Goal: Task Accomplishment & Management: Use online tool/utility

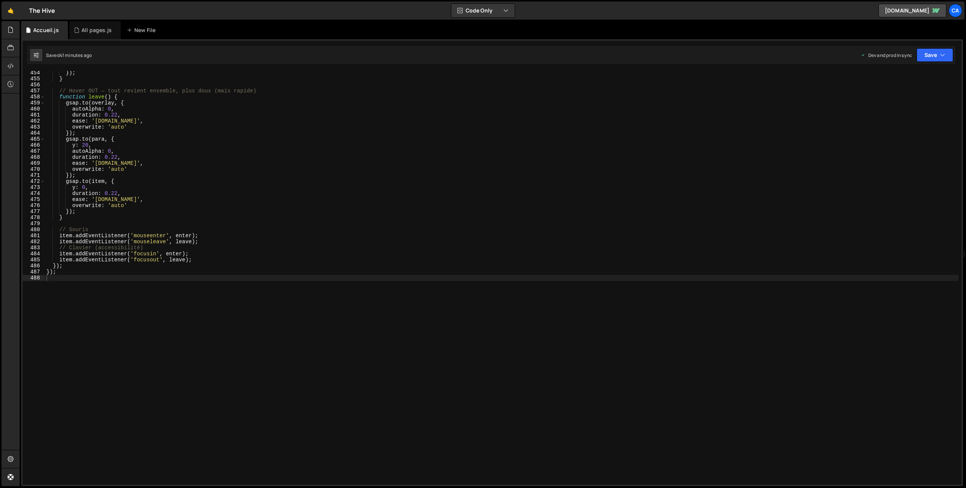
scroll to position [2736, 0]
click at [124, 343] on div "}) ; } // Hover OUT — tout revient ensemble, plus doux (mais rapide) function l…" at bounding box center [501, 283] width 913 height 426
click at [95, 285] on div "}) ; } // Hover OUT — tout revient ensemble, plus doux (mais rapide) function l…" at bounding box center [501, 283] width 913 height 426
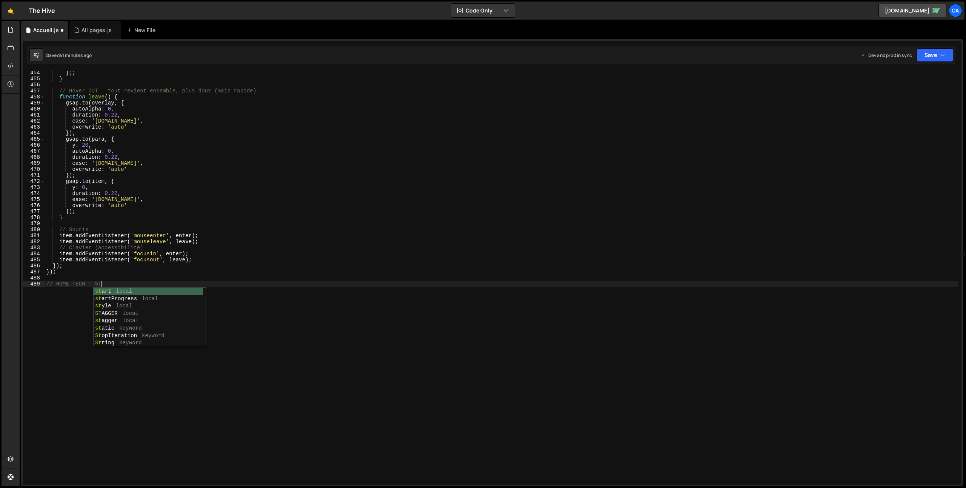
scroll to position [0, 4]
type textarea "// HOME TECH - STICKY"
click at [103, 282] on div "}) ; } // Hover OUT — tout revient ensemble, plus doux (mais rapide) function l…" at bounding box center [501, 283] width 913 height 426
type textarea "// HOME TECH - STICKY"
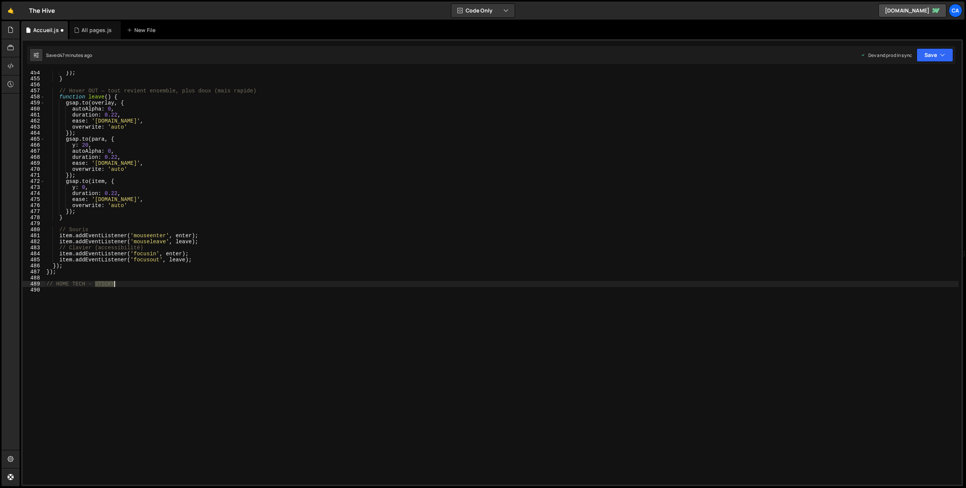
click at [103, 282] on div "}) ; } // Hover OUT — tout revient ensemble, plus doux (mais rapide) function l…" at bounding box center [501, 283] width 913 height 426
drag, startPoint x: 129, startPoint y: 300, endPoint x: 123, endPoint y: 295, distance: 8.0
click at [129, 300] on div "}) ; } // Hover OUT — tout revient ensemble, plus doux (mais rapide) function l…" at bounding box center [501, 283] width 913 height 426
click at [101, 283] on div "}) ; } // Hover OUT — tout revient ensemble, plus doux (mais rapide) function l…" at bounding box center [501, 283] width 913 height 426
drag, startPoint x: 101, startPoint y: 283, endPoint x: 169, endPoint y: 287, distance: 68.0
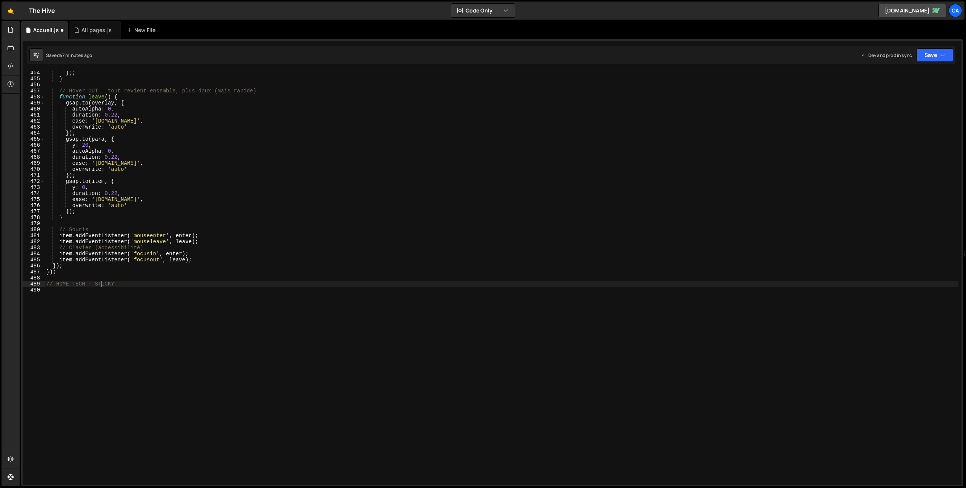
click at [101, 283] on div "}) ; } // Hover OUT — tout revient ensemble, plus doux (mais rapide) function l…" at bounding box center [501, 283] width 913 height 426
type textarea "// HOME TECH - scroll"
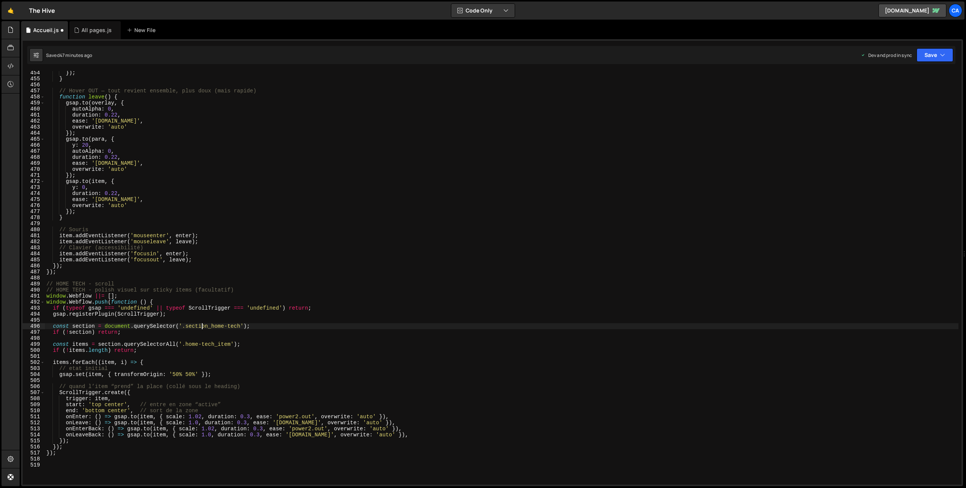
click at [201, 327] on div "}) ; } // Hover OUT — tout revient ensemble, plus doux (mais rapide) function l…" at bounding box center [501, 283] width 913 height 426
drag, startPoint x: 201, startPoint y: 327, endPoint x: 232, endPoint y: 327, distance: 30.2
click at [232, 327] on div "}) ; } // Hover OUT — tout revient ensemble, plus doux (mais rapide) function l…" at bounding box center [501, 283] width 913 height 426
paste textarea "expertise"
click at [194, 346] on div "}) ; } // Hover OUT — tout revient ensemble, plus doux (mais rapide) function l…" at bounding box center [501, 283] width 913 height 426
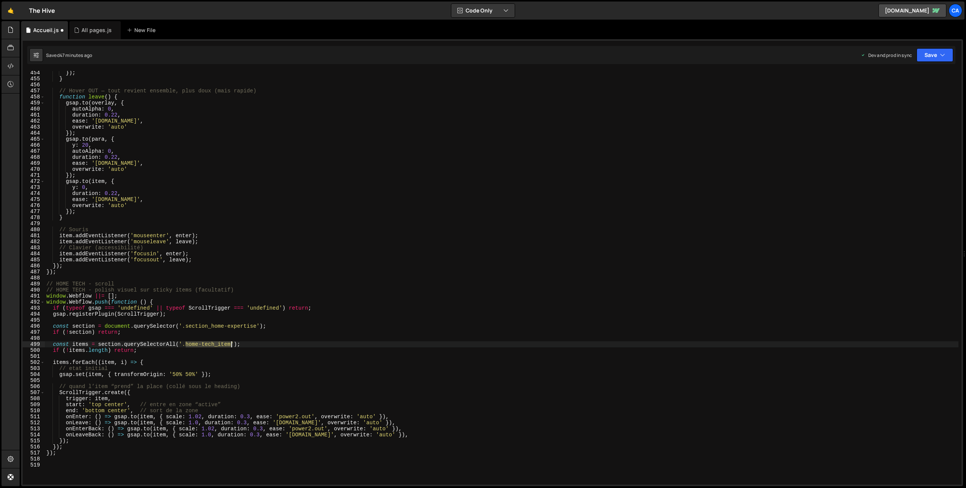
drag, startPoint x: 194, startPoint y: 346, endPoint x: 221, endPoint y: 345, distance: 27.2
click at [221, 345] on div "}) ; } // Hover OUT — tout revient ensemble, plus doux (mais rapide) function l…" at bounding box center [501, 283] width 913 height 426
paste textarea "expertise"
type textarea "const items = section.querySelectorAll('.home-expertise_item');"
click at [934, 52] on button "Save" at bounding box center [934, 55] width 37 height 14
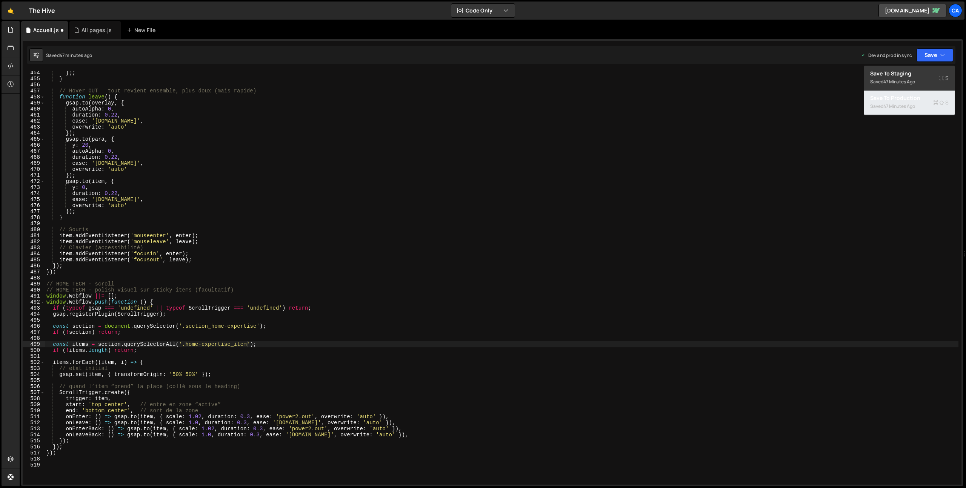
click at [907, 104] on div "47 minutes ago" at bounding box center [899, 106] width 32 height 6
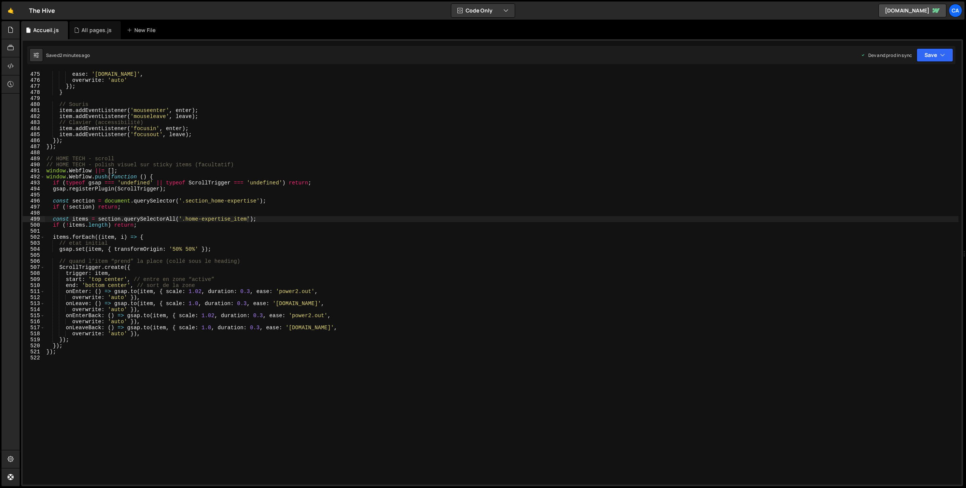
scroll to position [2861, 0]
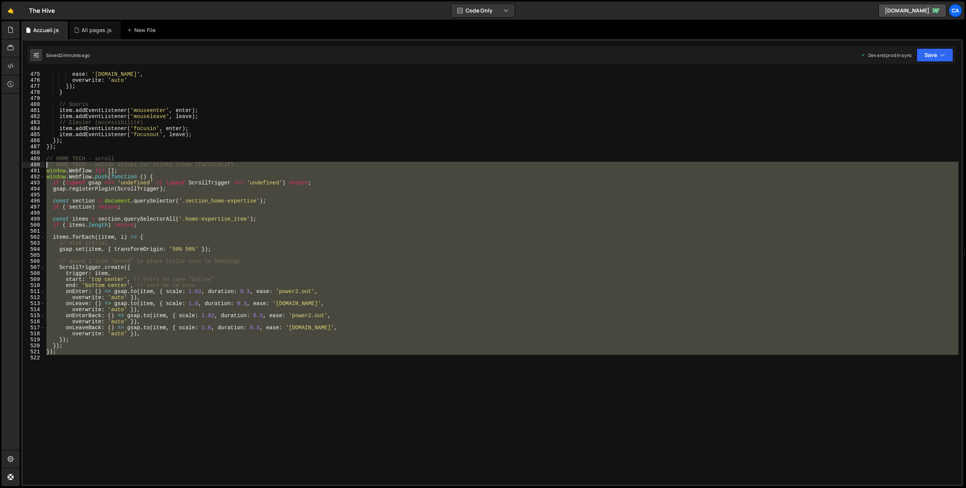
drag, startPoint x: 63, startPoint y: 405, endPoint x: 23, endPoint y: 165, distance: 243.6
click at [23, 165] on div "474 475 476 477 478 479 480 481 482 483 484 485 486 487 488 489 490 491 492 493…" at bounding box center [492, 278] width 939 height 414
type textarea "// HOME TECH - polish visuel sur sticky items (facultatif) window.Webflow ||= […"
paste textarea
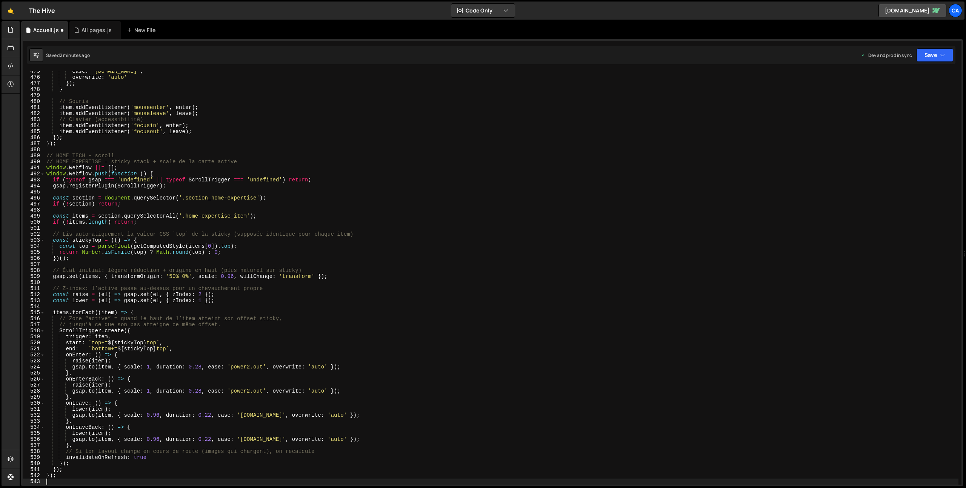
scroll to position [2864, 0]
click at [936, 52] on button "Save" at bounding box center [934, 55] width 37 height 14
drag, startPoint x: 906, startPoint y: 99, endPoint x: 897, endPoint y: 98, distance: 9.1
click at [906, 99] on div "Save to Production S" at bounding box center [909, 98] width 78 height 8
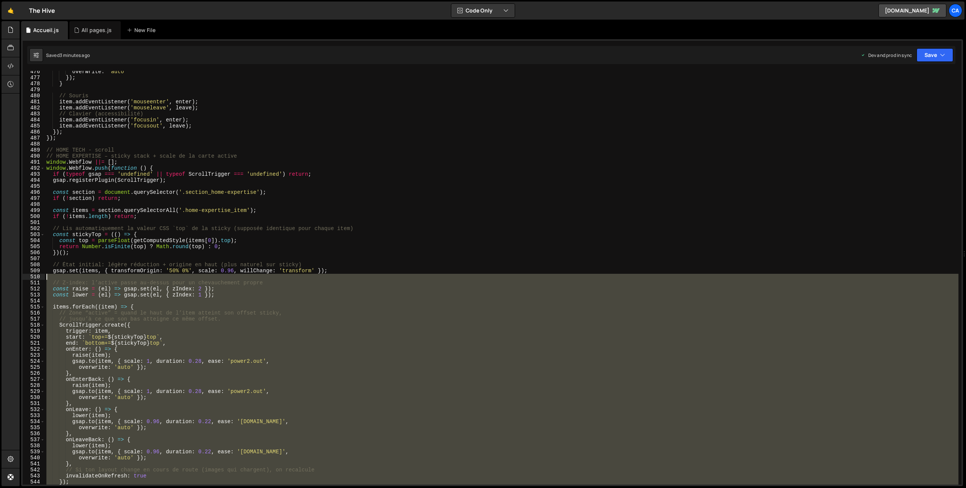
scroll to position [2869, 0]
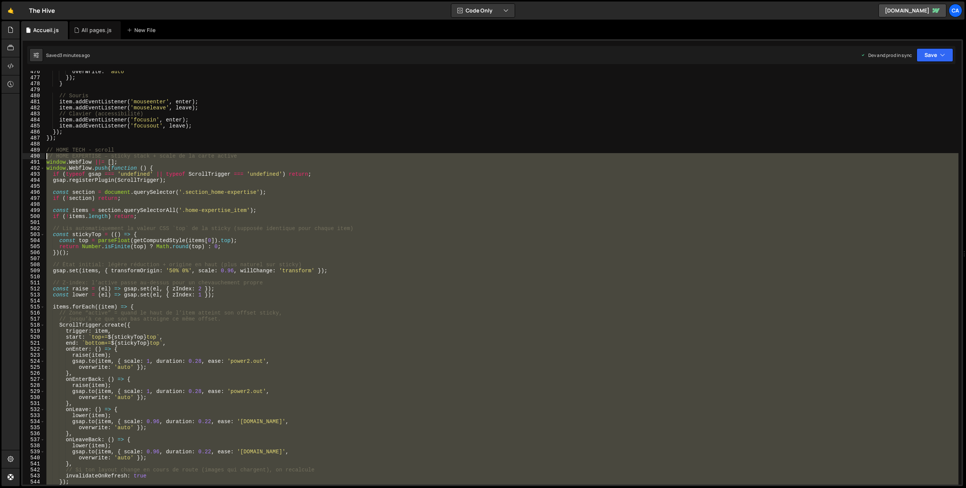
drag, startPoint x: 96, startPoint y: 345, endPoint x: 31, endPoint y: 157, distance: 198.4
click at [31, 157] on div "476 477 478 479 480 481 482 483 484 485 486 487 488 489 490 491 492 493 494 495…" at bounding box center [492, 278] width 939 height 414
type textarea "// HOME EXPERTISE – sticky stack + scale de la carte active window.Webflow ||= …"
paste textarea
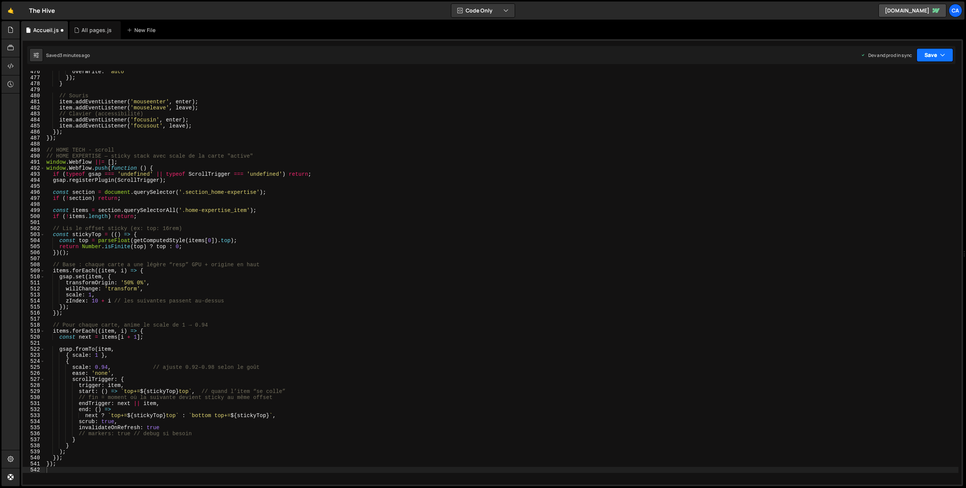
click at [927, 54] on button "Save" at bounding box center [934, 55] width 37 height 14
drag, startPoint x: 899, startPoint y: 98, endPoint x: 880, endPoint y: 94, distance: 19.4
click at [898, 99] on div "Save to Production S" at bounding box center [909, 98] width 78 height 8
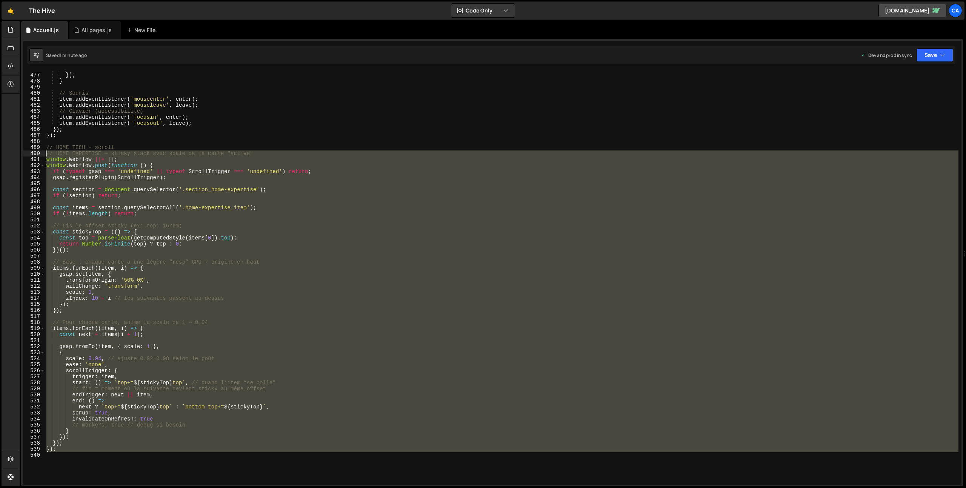
drag, startPoint x: 85, startPoint y: 458, endPoint x: 33, endPoint y: 154, distance: 308.4
click at [33, 154] on div "476 477 478 479 480 481 482 483 484 485 486 487 488 489 490 491 492 493 494 495…" at bounding box center [492, 278] width 939 height 414
type textarea "// HOME EXPERTISE — sticky stack avec scale de la carte "active" window.Webflow…"
paste textarea
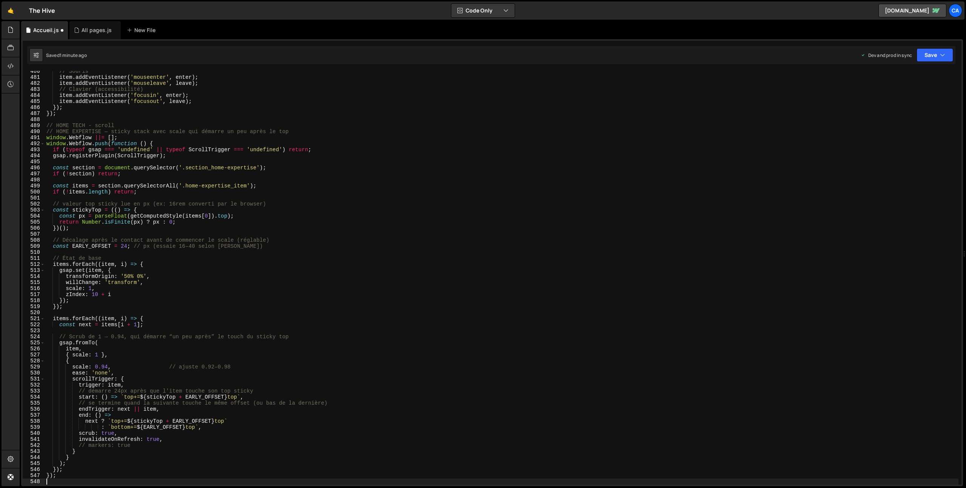
scroll to position [2894, 0]
click at [931, 55] on button "Save" at bounding box center [934, 55] width 37 height 14
click at [900, 94] on div "Save to Production S" at bounding box center [909, 98] width 78 height 8
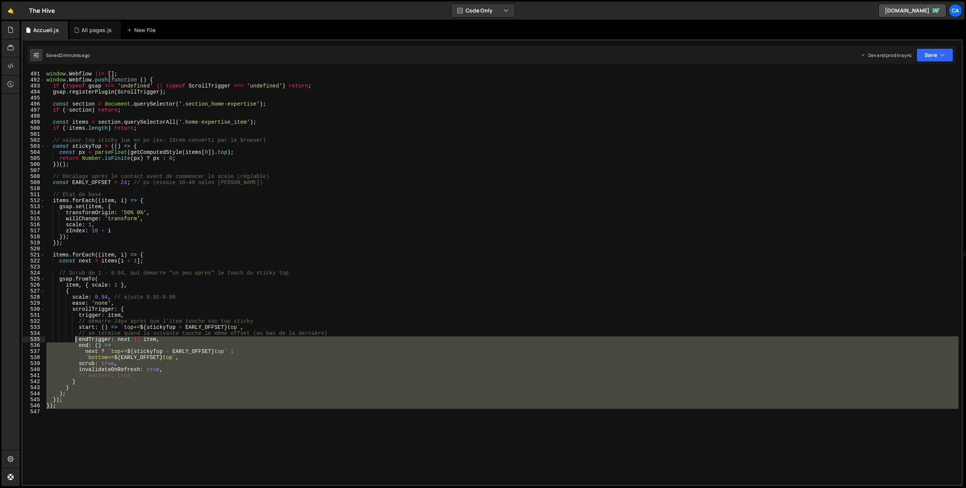
scroll to position [2842, 0]
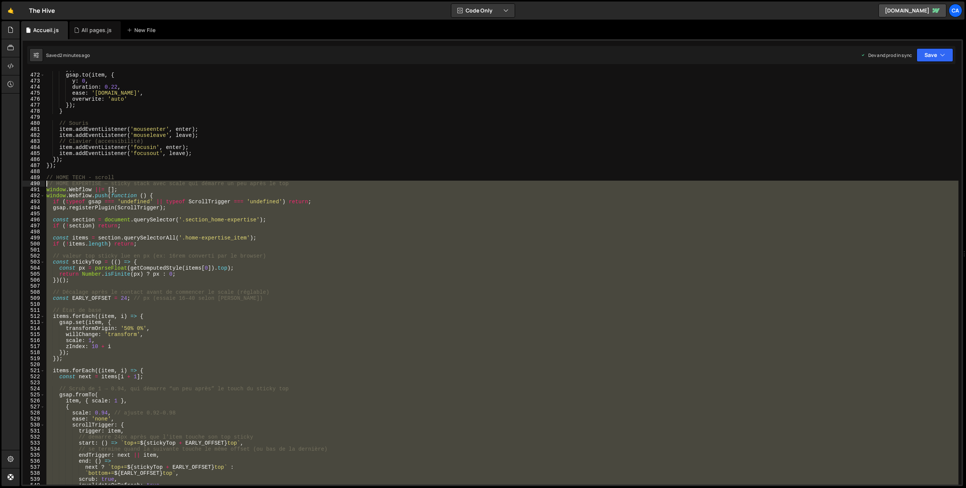
drag, startPoint x: 56, startPoint y: 400, endPoint x: 38, endPoint y: 185, distance: 215.8
click at [38, 185] on div "471 472 473 474 475 476 477 478 479 480 481 482 483 484 485 486 487 488 489 490…" at bounding box center [492, 278] width 939 height 414
type textarea "// HOME EXPERTISE — sticky stack avec scale qui démarre un peu après le top win…"
paste textarea
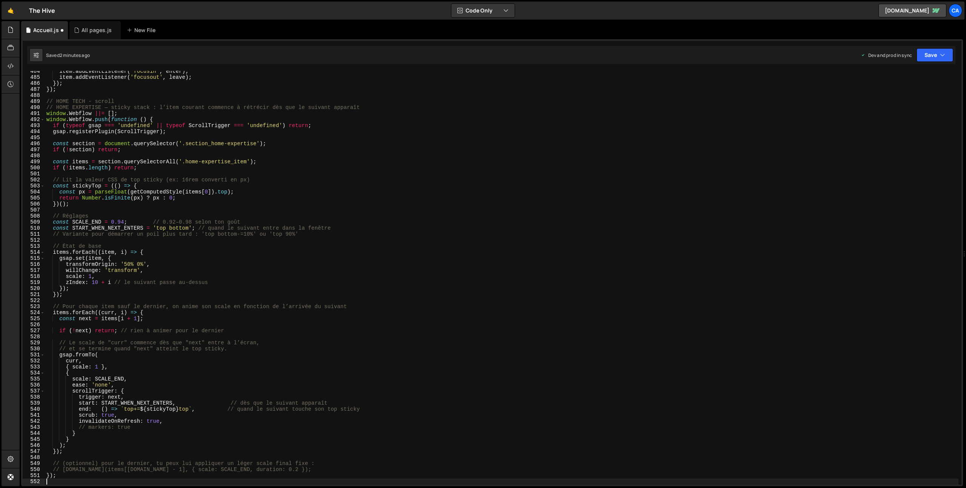
scroll to position [2918, 0]
click at [932, 55] on button "Save" at bounding box center [934, 55] width 37 height 14
drag, startPoint x: 903, startPoint y: 99, endPoint x: 879, endPoint y: 96, distance: 24.3
click at [903, 100] on div "Save to Production S" at bounding box center [909, 98] width 78 height 8
click at [124, 221] on div "item . addEventListener ( 'focusin' , enter ) ; item . addEventListener ( 'focu…" at bounding box center [501, 281] width 913 height 426
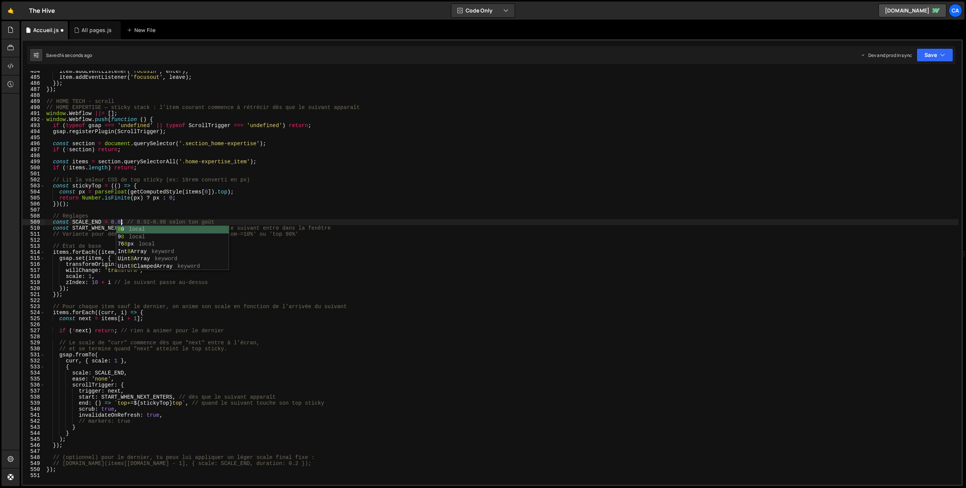
scroll to position [0, 5]
click at [931, 59] on button "Save" at bounding box center [934, 55] width 37 height 14
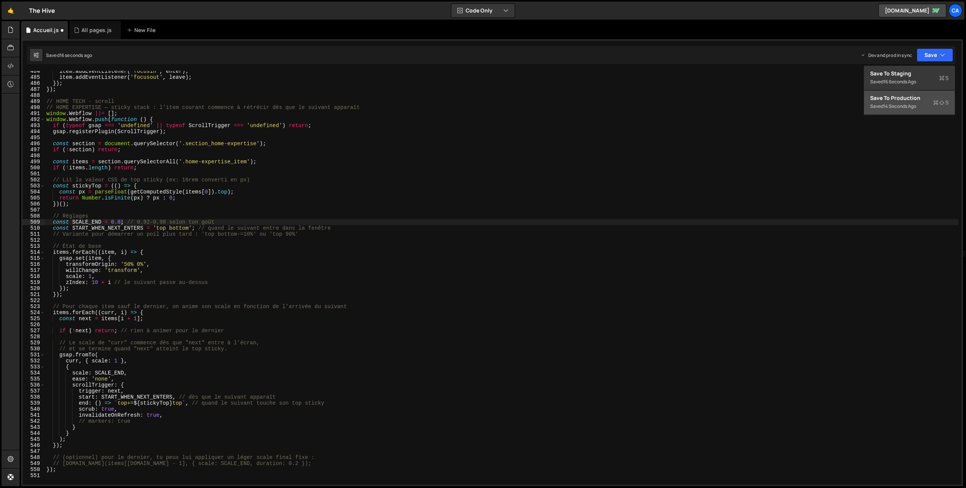
click at [902, 100] on div "Save to Production S" at bounding box center [909, 98] width 78 height 8
click at [121, 221] on div "item . addEventListener ( 'focusin' , enter ) ; item . addEventListener ( 'focu…" at bounding box center [501, 281] width 913 height 426
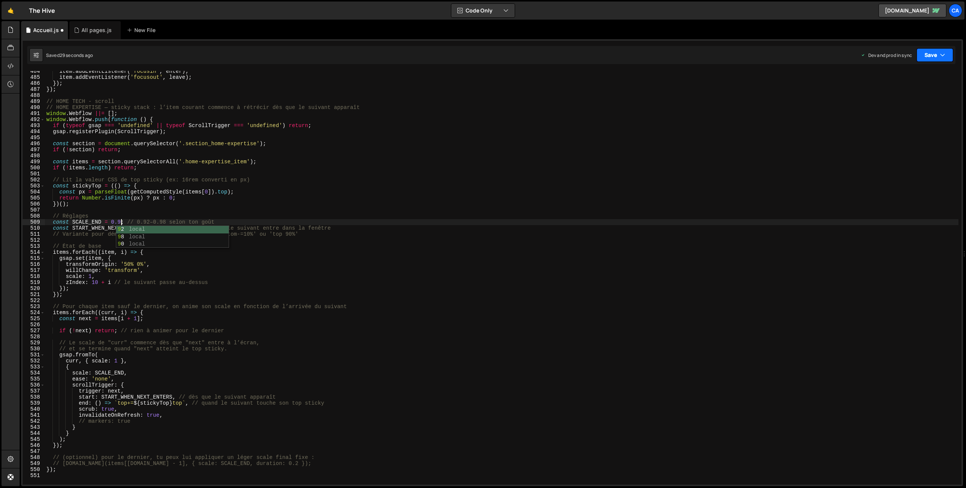
type textarea "const SCALE_END = 0.9; // 0.92–0.98 selon ton goût"
drag, startPoint x: 927, startPoint y: 50, endPoint x: 917, endPoint y: 63, distance: 16.1
click at [927, 51] on button "Save" at bounding box center [934, 55] width 37 height 14
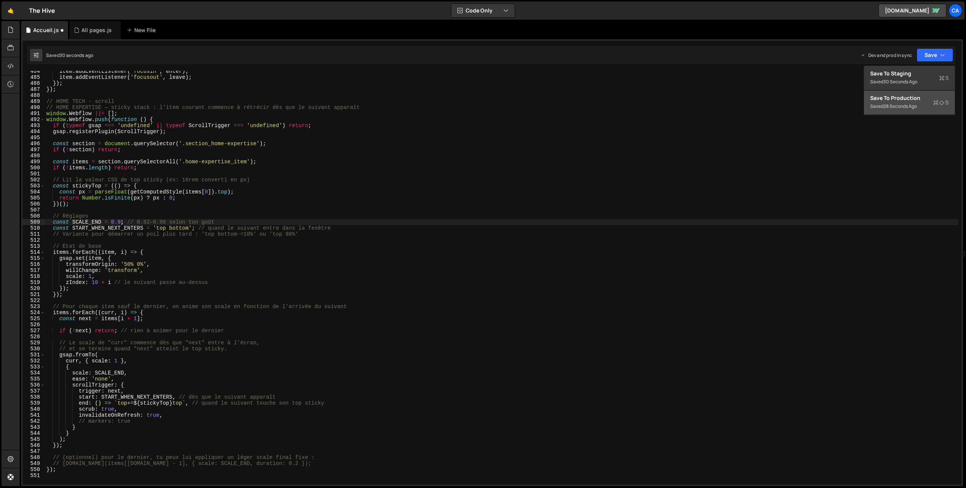
click at [894, 109] on div "28 seconds ago" at bounding box center [900, 106] width 34 height 6
